Goal: Transaction & Acquisition: Subscribe to service/newsletter

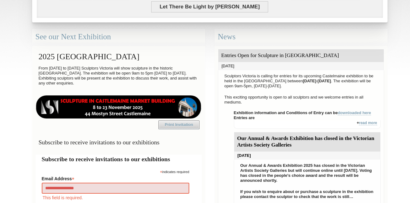
type input "**********"
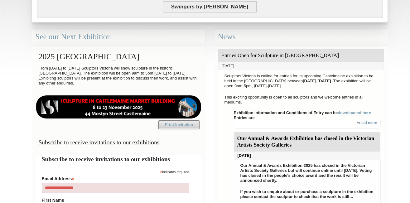
type input "*"
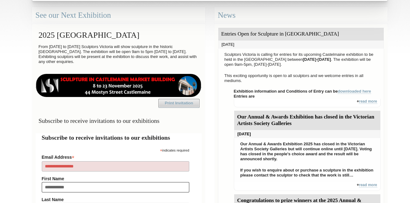
type input "**********"
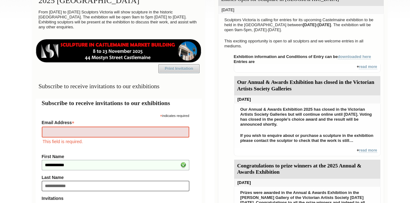
type input "**********"
